Goal: Transaction & Acquisition: Purchase product/service

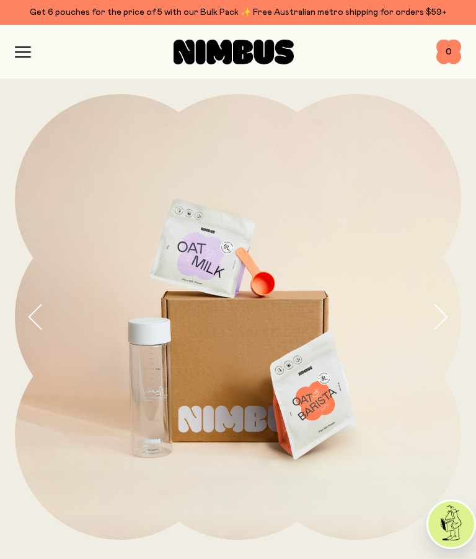
click at [20, 55] on icon "button" at bounding box center [23, 51] width 16 height 11
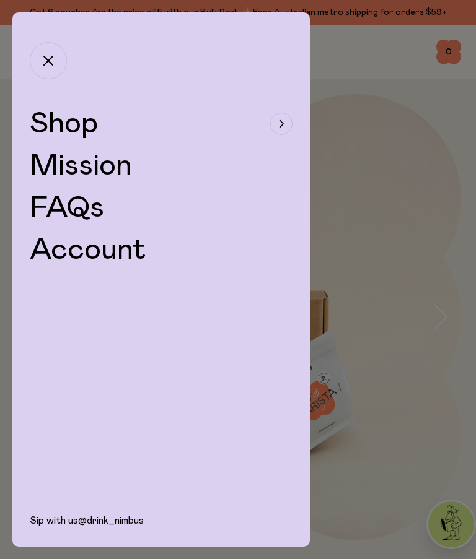
click at [55, 126] on span "Shop" at bounding box center [64, 124] width 68 height 30
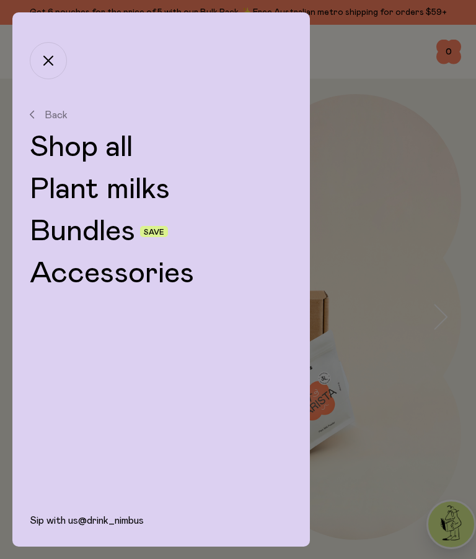
click at [68, 191] on link "Plant milks" at bounding box center [161, 190] width 263 height 30
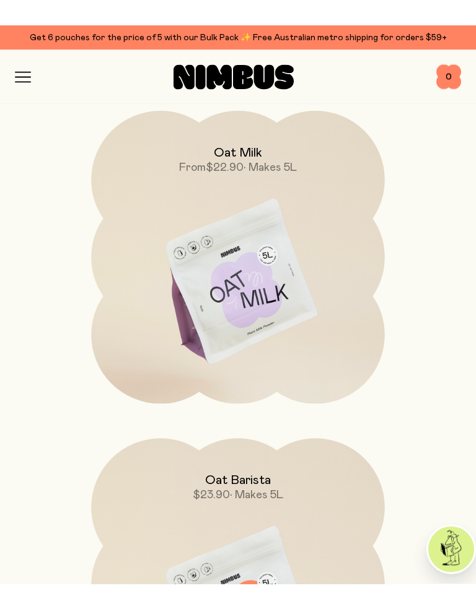
scroll to position [180, 0]
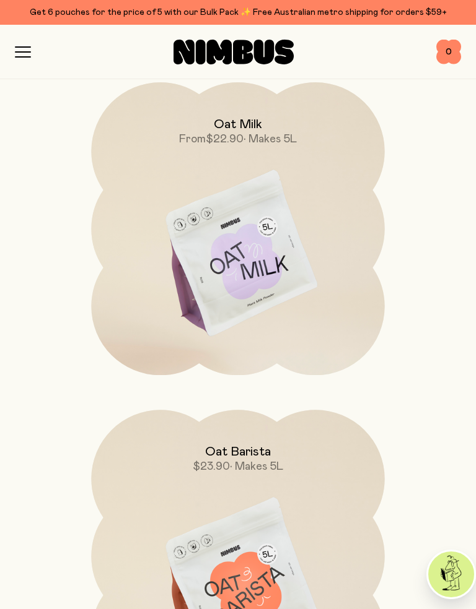
click at [264, 541] on img at bounding box center [237, 582] width 293 height 344
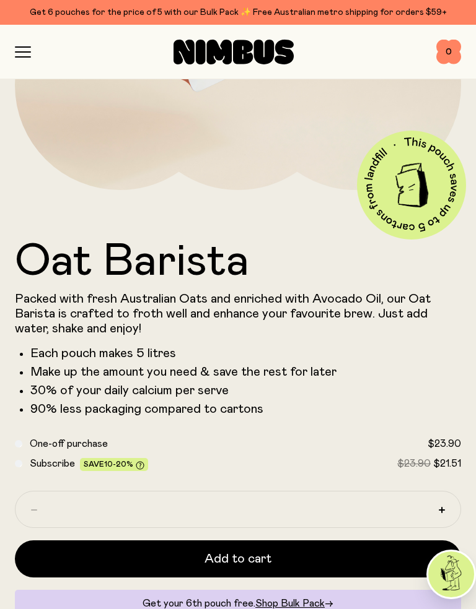
scroll to position [362, 0]
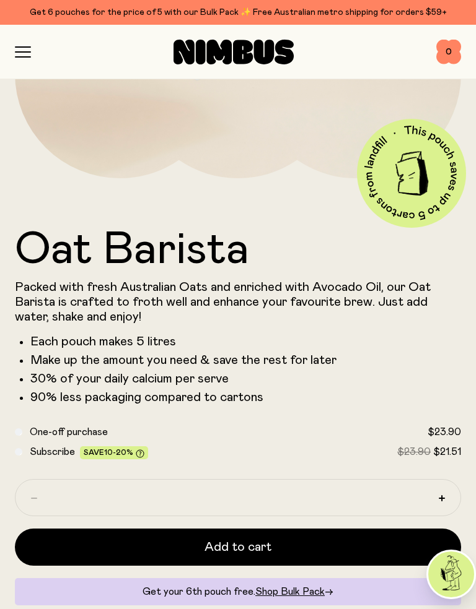
click at [70, 546] on button "Add to cart" at bounding box center [238, 547] width 446 height 37
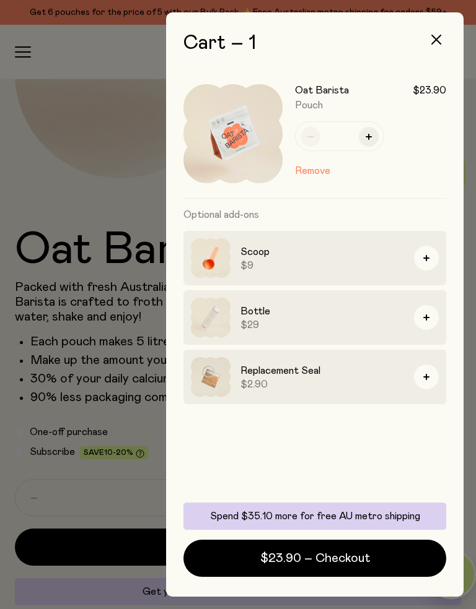
scroll to position [0, 0]
click at [47, 158] on div at bounding box center [238, 304] width 476 height 609
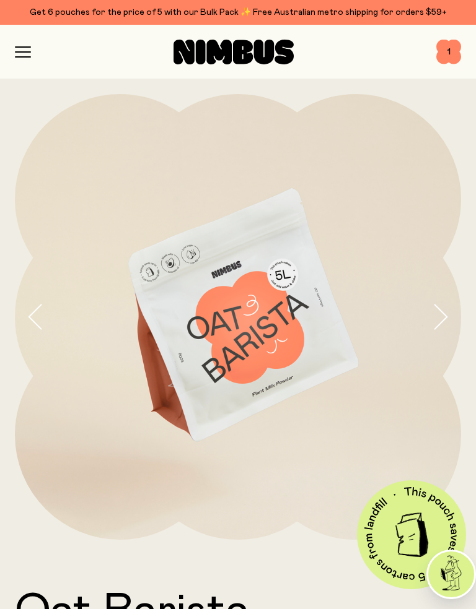
scroll to position [362, 0]
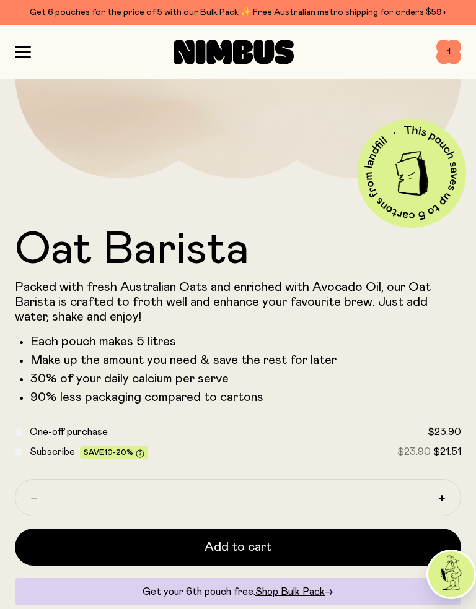
click at [436, 32] on div "Shop Mission FAQs Log In 1 1" at bounding box center [238, 52] width 446 height 54
click at [22, 57] on icon "button" at bounding box center [22, 57] width 15 height 0
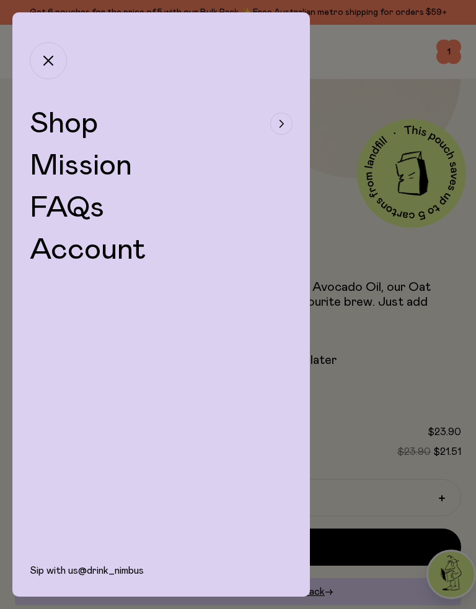
click at [50, 116] on span "Shop" at bounding box center [64, 124] width 68 height 30
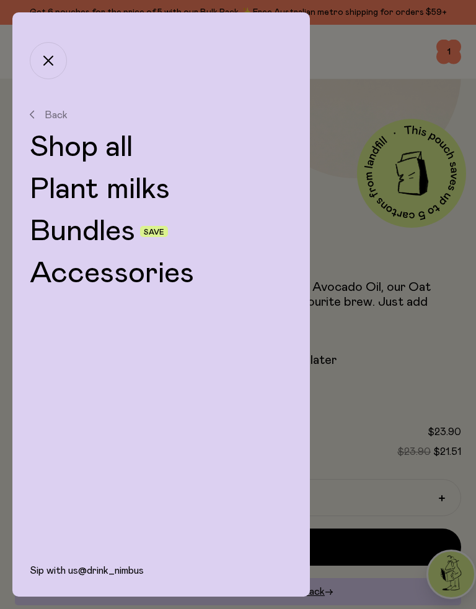
click at [74, 183] on link "Plant milks" at bounding box center [161, 190] width 263 height 30
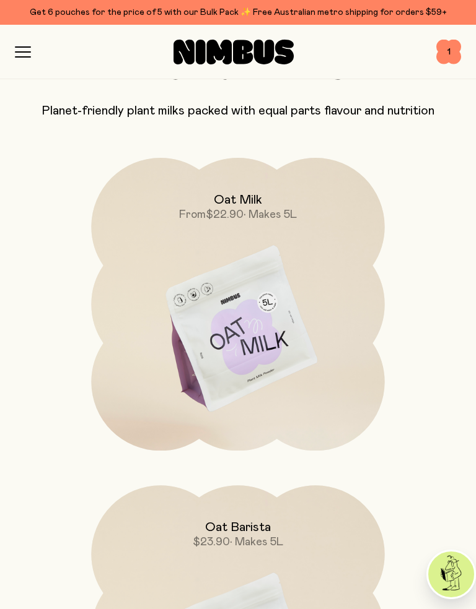
scroll to position [147, 0]
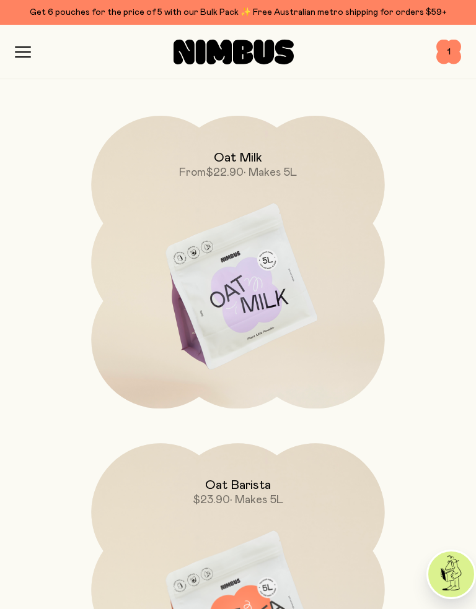
click at [329, 339] on img at bounding box center [237, 288] width 293 height 344
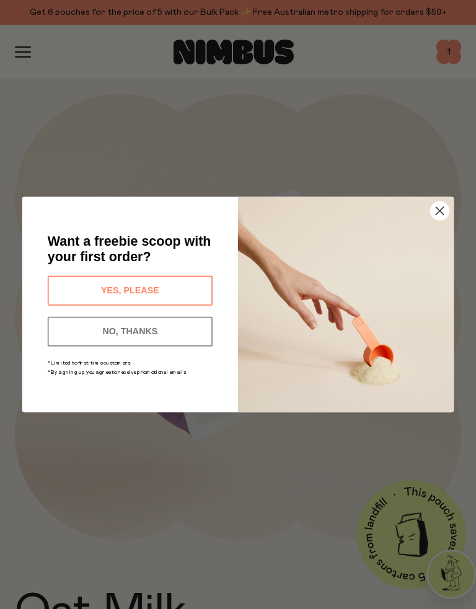
click at [69, 298] on button "YES, PLEASE" at bounding box center [130, 291] width 165 height 30
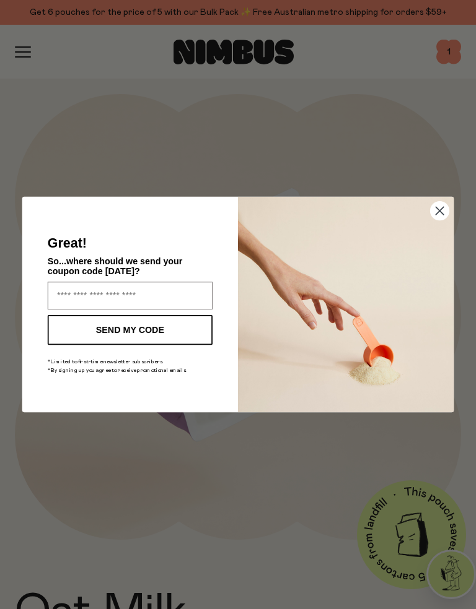
click at [445, 212] on circle "Close dialog" at bounding box center [439, 211] width 19 height 19
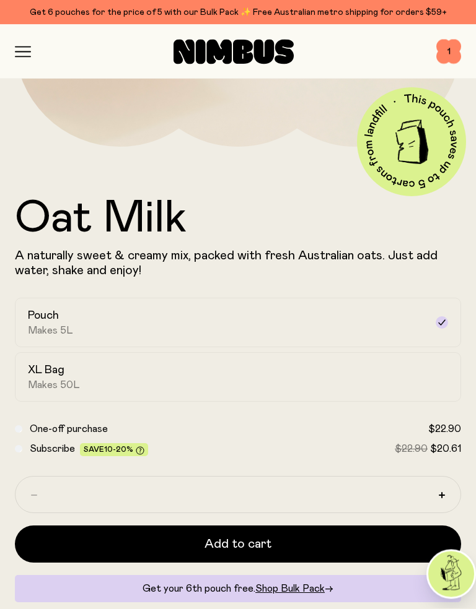
scroll to position [393, 0]
click at [351, 547] on button "Add to cart" at bounding box center [238, 544] width 446 height 37
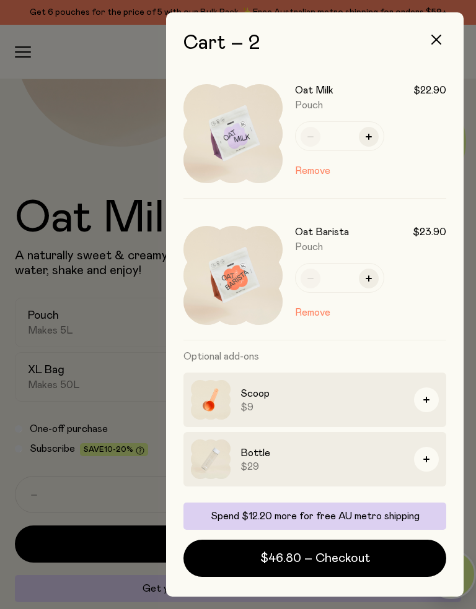
click at [372, 559] on button "$46.80 – Checkout" at bounding box center [314, 558] width 263 height 37
